Goal: Task Accomplishment & Management: Manage account settings

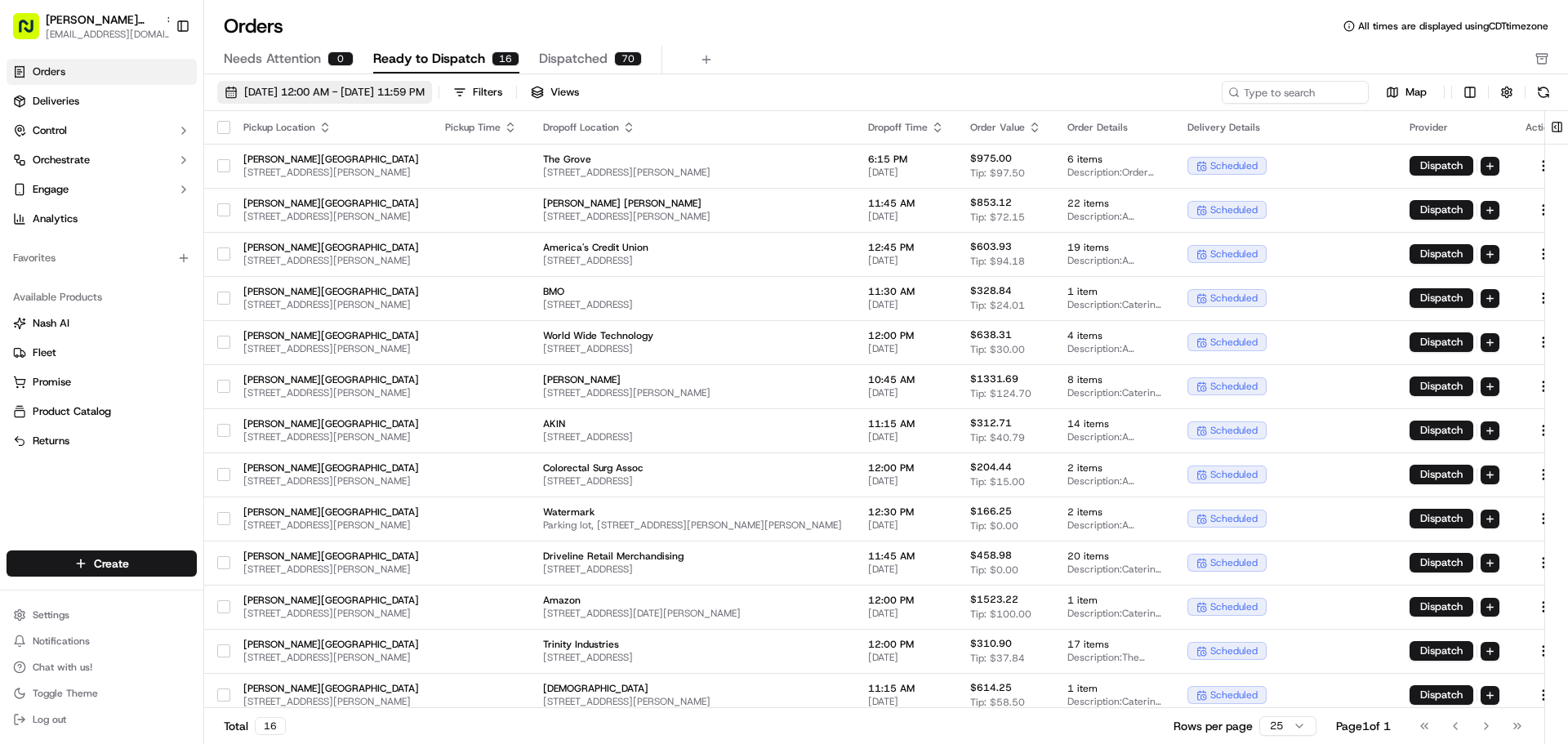
click at [432, 100] on button "[DATE] 12:00 AM - [DATE] 11:59 PM" at bounding box center [324, 92] width 215 height 23
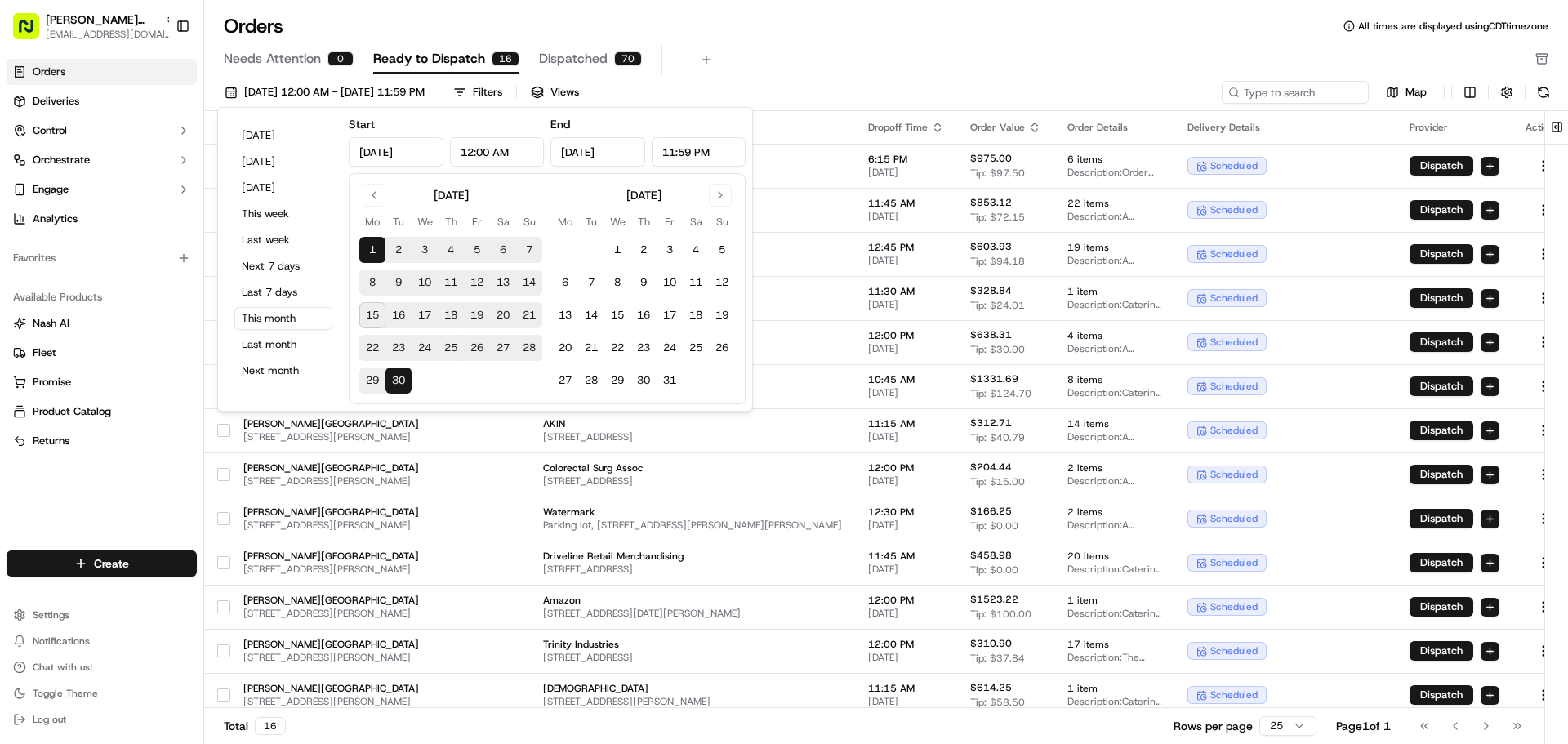
click at [394, 320] on button "16" at bounding box center [398, 315] width 26 height 26
type input "[DATE]"
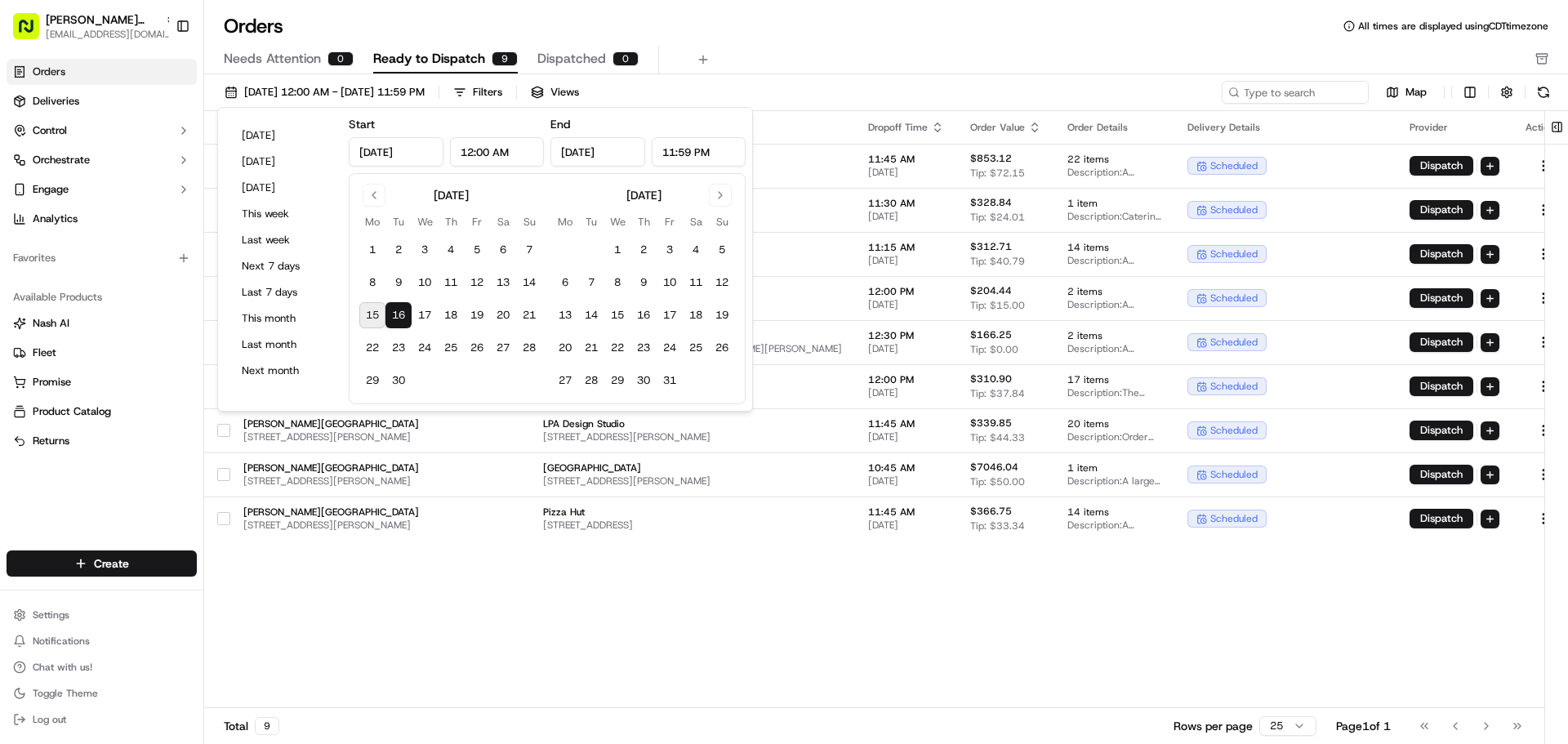
click at [727, 81] on div "[DATE] 12:00 AM - [DATE] 11:59 PM Filters Views" at bounding box center [718, 92] width 1001 height 23
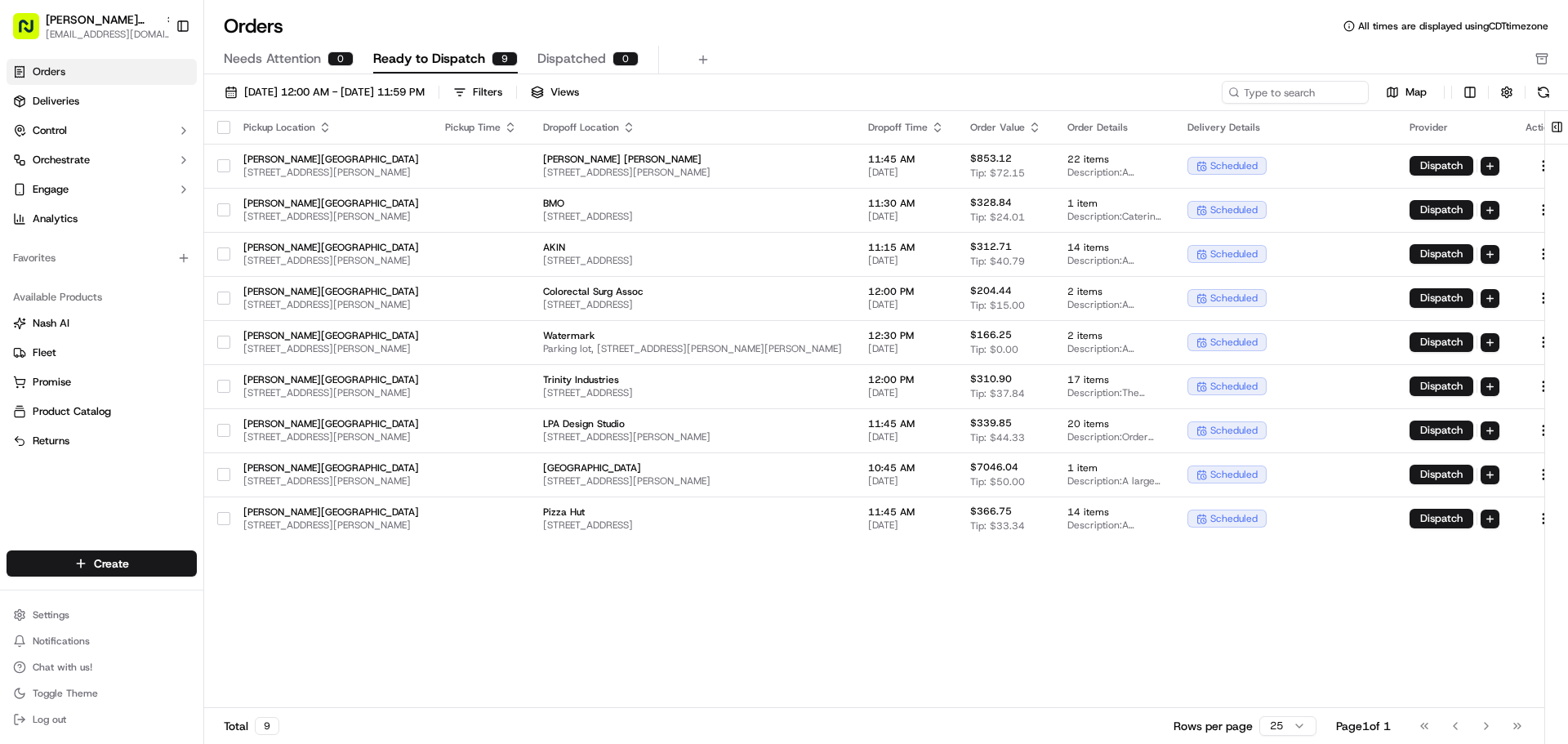
click at [221, 121] on button "button" at bounding box center [223, 127] width 13 height 13
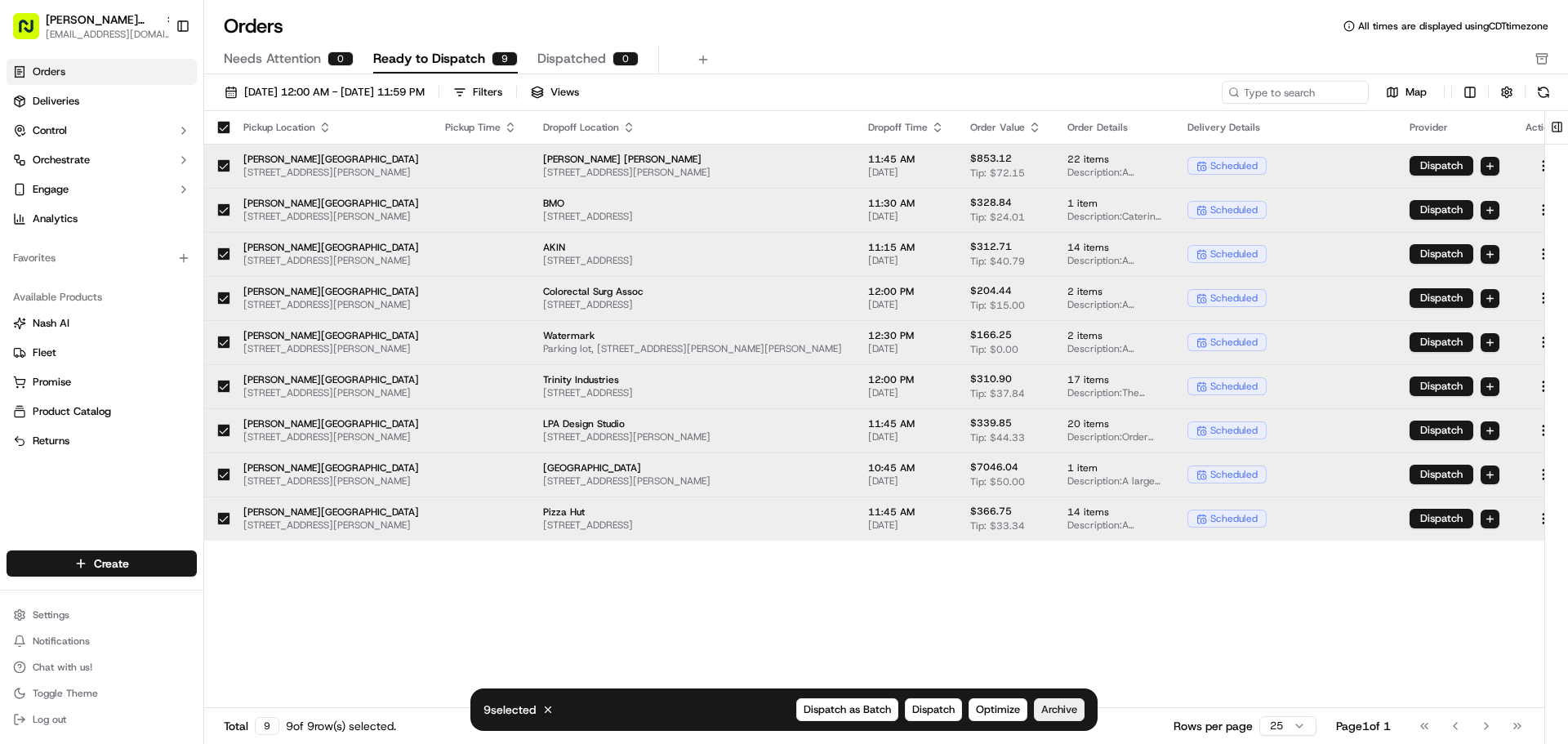
click at [1066, 706] on span "Archive" at bounding box center [1059, 709] width 36 height 15
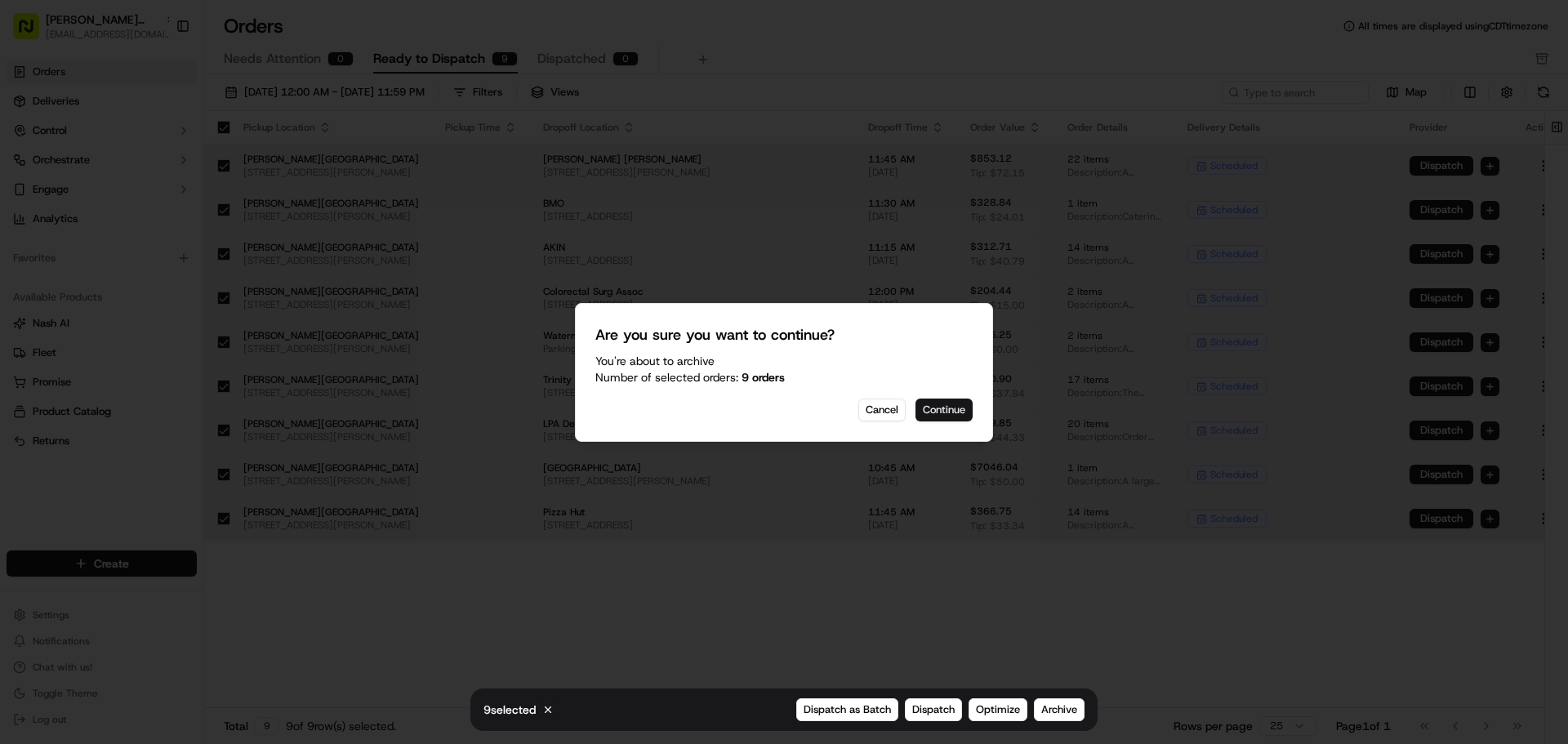
click at [962, 412] on button "Continue" at bounding box center [943, 410] width 57 height 23
